Goal: Task Accomplishment & Management: Manage account settings

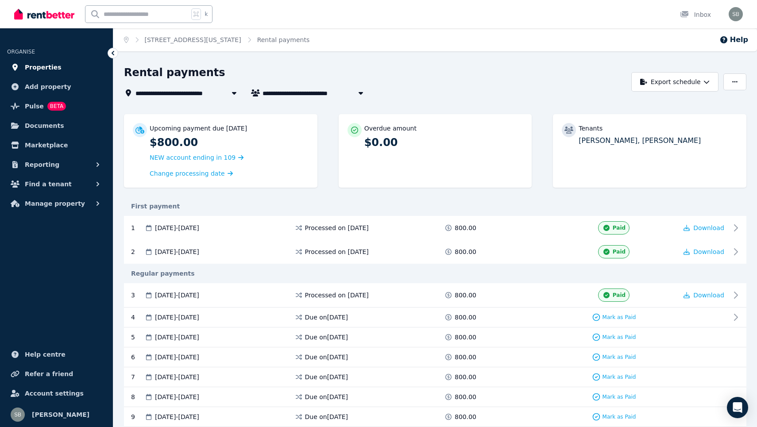
click at [49, 69] on span "Properties" at bounding box center [43, 67] width 37 height 11
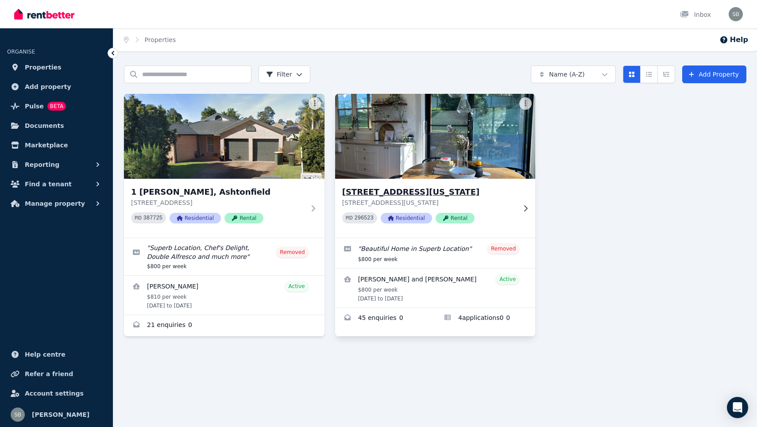
click at [476, 201] on p "[STREET_ADDRESS][US_STATE]" at bounding box center [429, 202] width 174 height 9
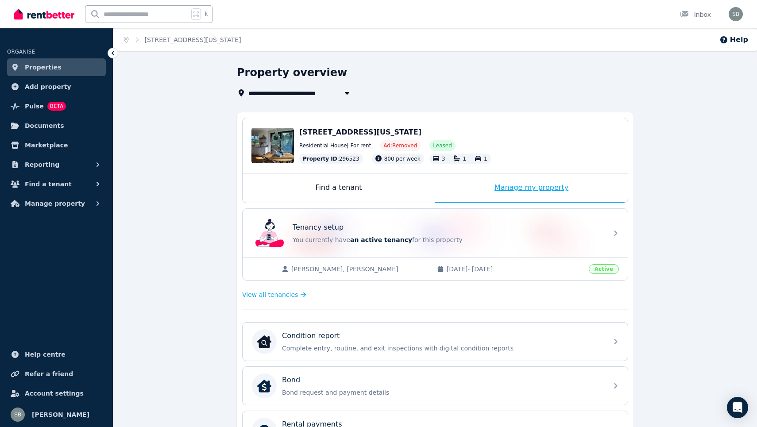
click at [501, 188] on div "Manage my property" at bounding box center [531, 188] width 193 height 29
click at [520, 189] on div "Manage my property" at bounding box center [531, 188] width 193 height 29
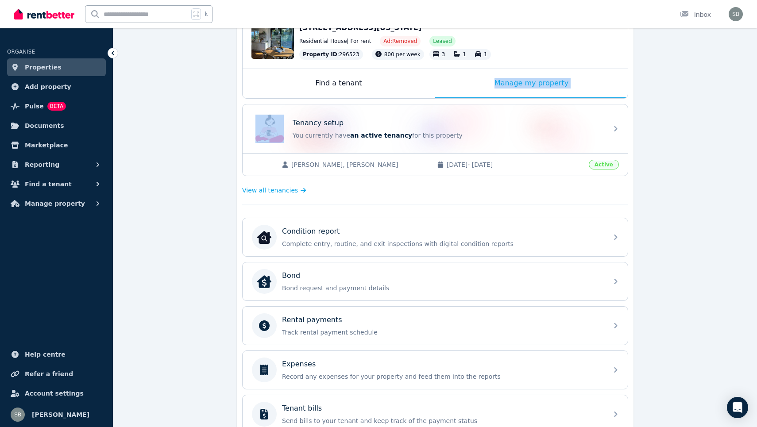
scroll to position [116, 0]
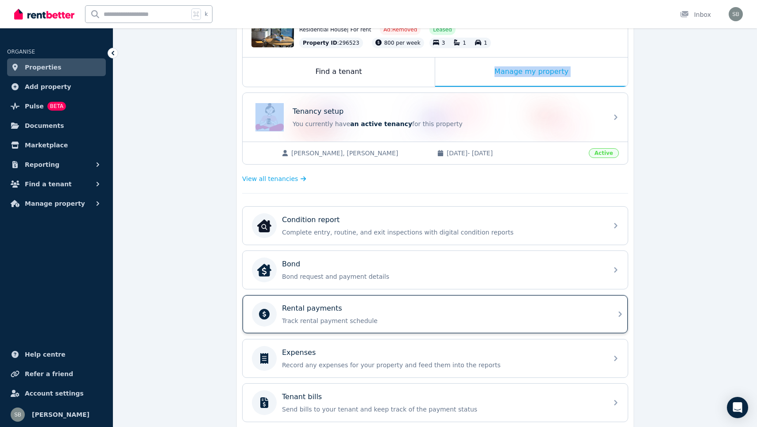
click at [395, 303] on div "Rental payments Track rental payment schedule" at bounding box center [427, 314] width 351 height 25
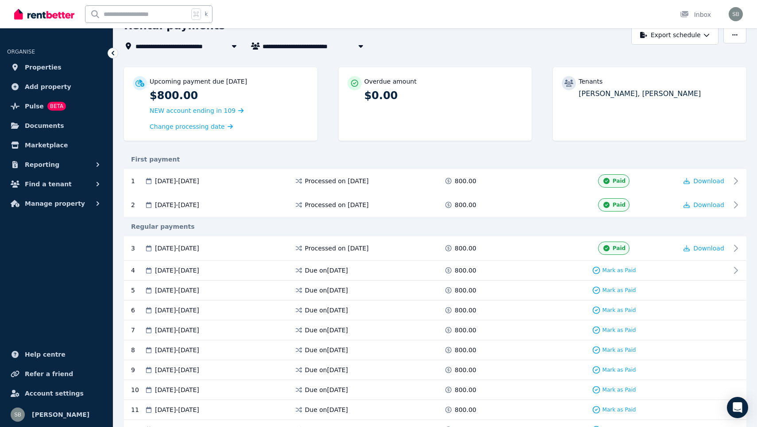
scroll to position [56, 0]
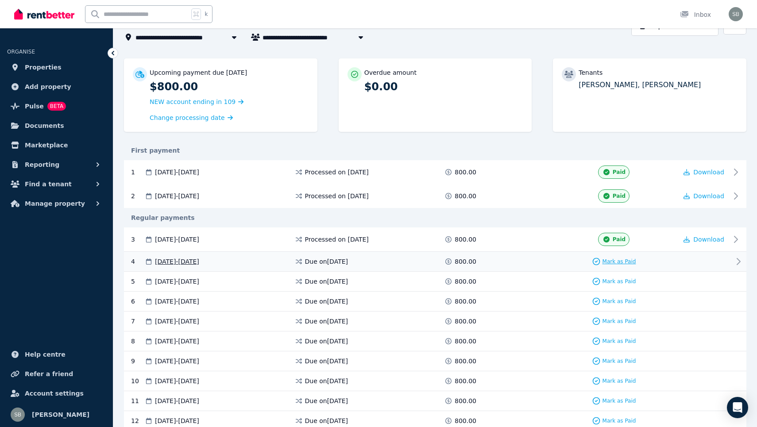
click at [617, 263] on span "Mark as Paid" at bounding box center [619, 261] width 34 height 7
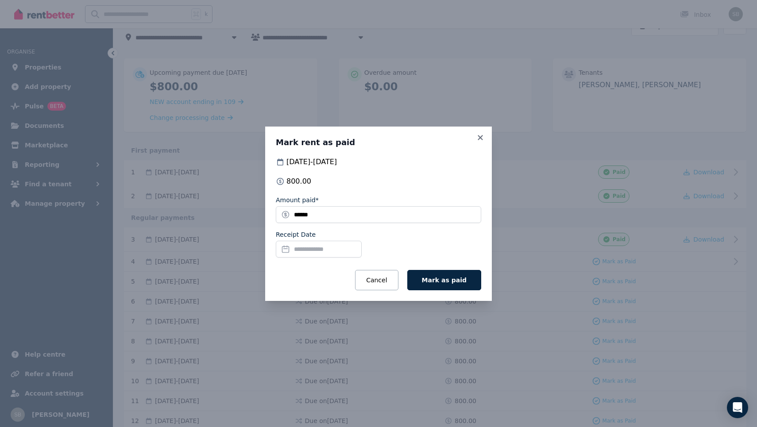
click at [324, 247] on input "Receipt Date" at bounding box center [319, 249] width 86 height 17
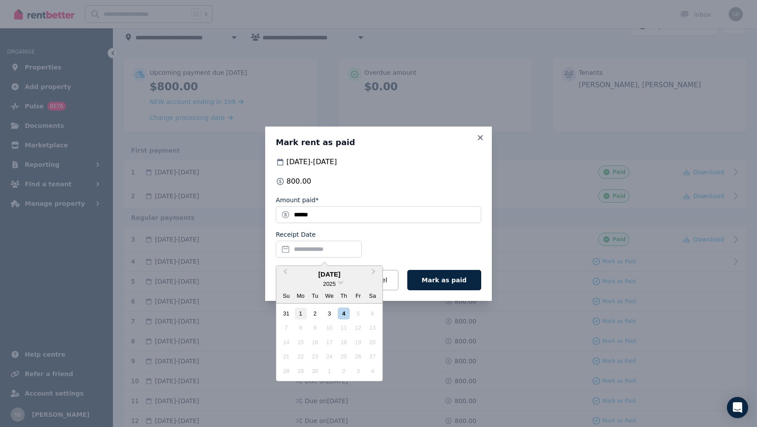
click at [299, 311] on div "1" at bounding box center [301, 314] width 12 height 12
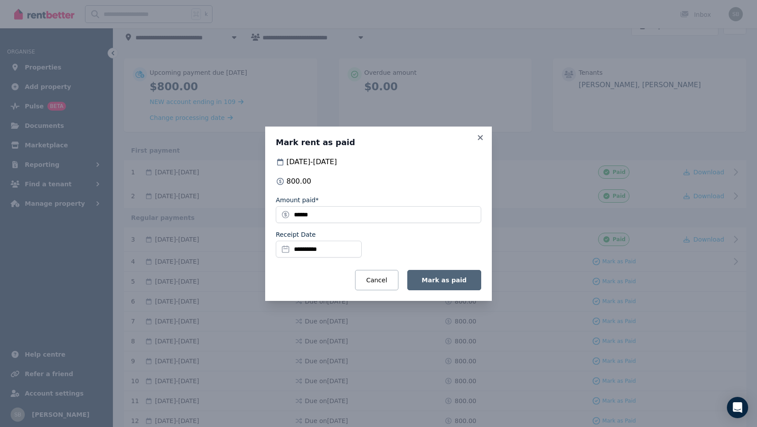
click at [431, 278] on span "Mark as paid" at bounding box center [444, 280] width 45 height 7
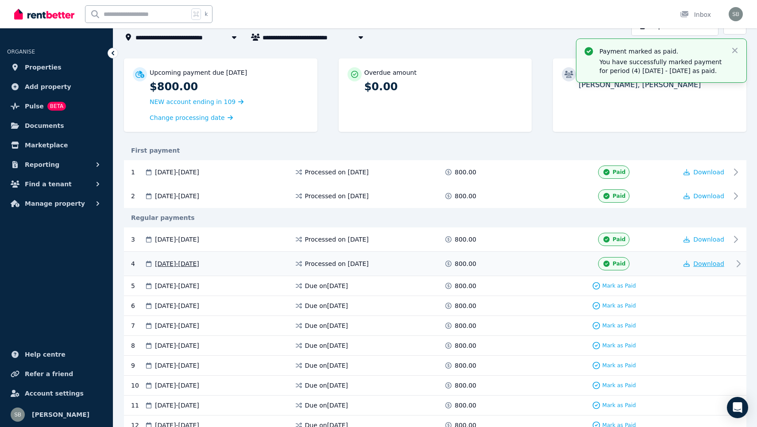
click at [707, 263] on span "Download" at bounding box center [708, 263] width 31 height 7
